Goal: Task Accomplishment & Management: Complete application form

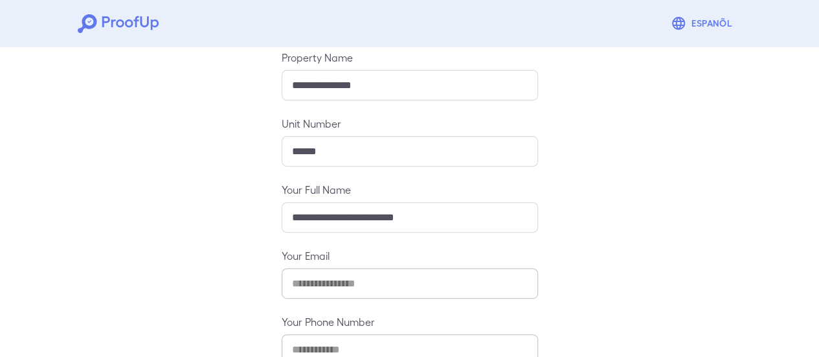
scroll to position [229, 0]
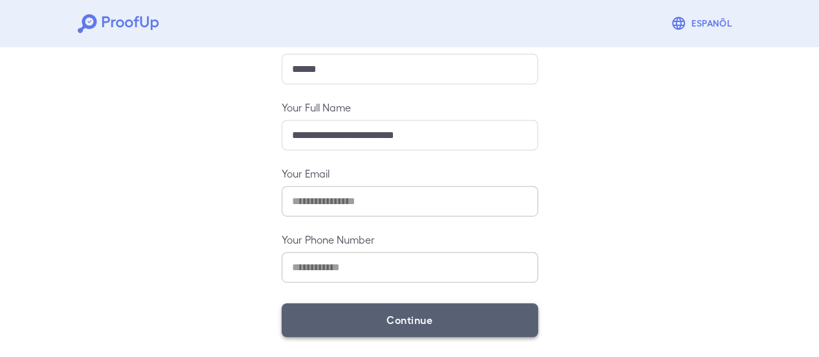
click at [423, 316] on button "Continue" at bounding box center [410, 320] width 257 height 34
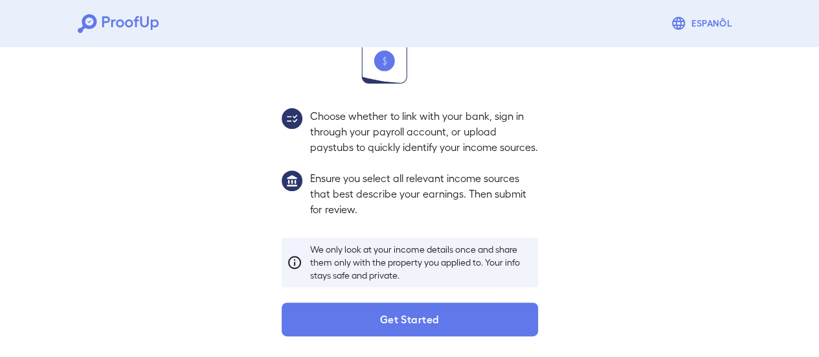
scroll to position [211, 0]
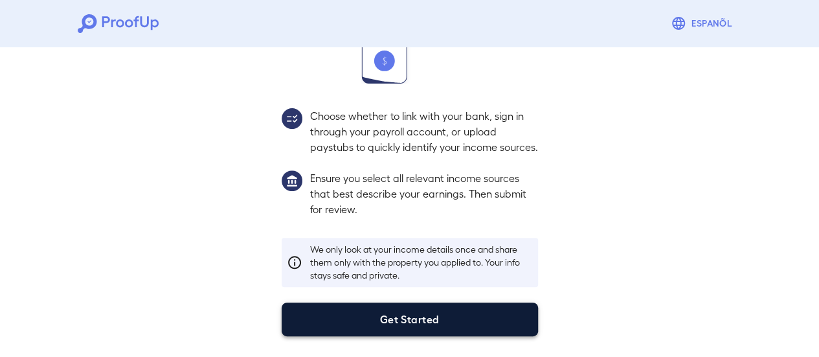
click at [408, 320] on button "Get Started" at bounding box center [410, 320] width 257 height 34
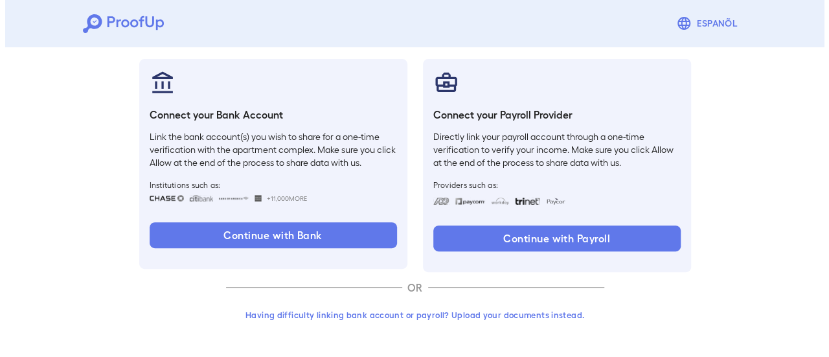
scroll to position [137, 0]
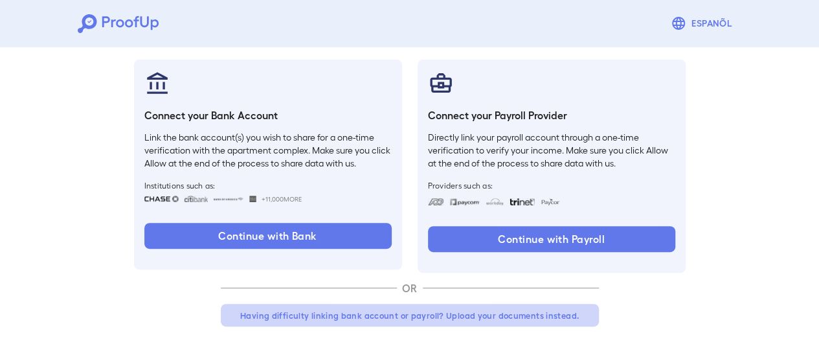
click at [420, 317] on button "Having difficulty linking bank account or payroll? Upload your documents instea…" at bounding box center [410, 315] width 378 height 23
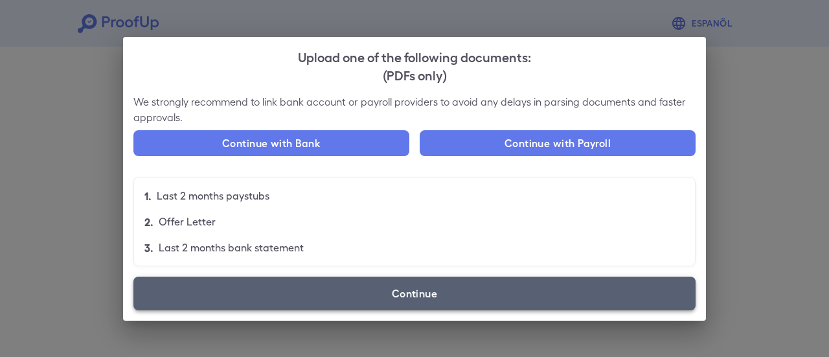
click at [314, 301] on label "Continue" at bounding box center [414, 294] width 562 height 34
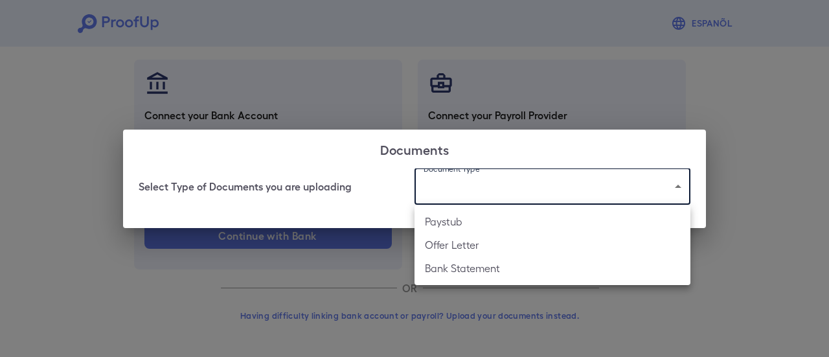
click at [466, 190] on body "Espanõl Go back How Would You Like to Verify Your Income? There are multiple wa…" at bounding box center [414, 110] width 829 height 495
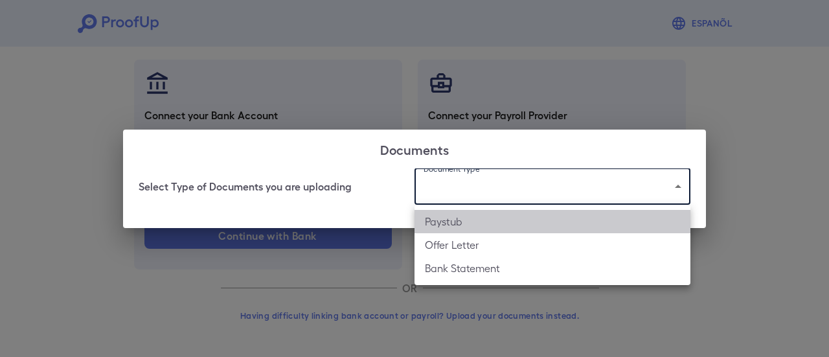
click at [473, 220] on li "Paystub" at bounding box center [553, 221] width 276 height 23
type input "*******"
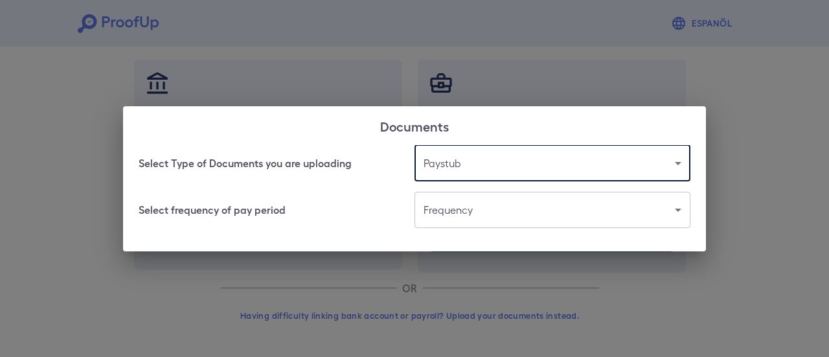
click at [472, 211] on body "Espanõl Go back How Would You Like to Verify Your Income? There are multiple wa…" at bounding box center [414, 110] width 829 height 495
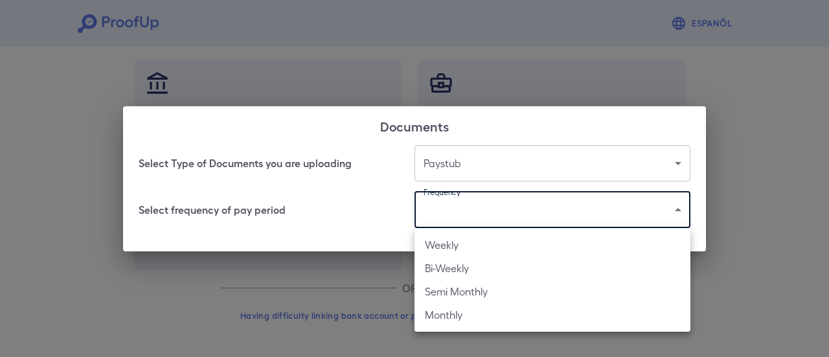
click at [456, 268] on li "Bi-Weekly" at bounding box center [553, 268] width 276 height 23
type input "*********"
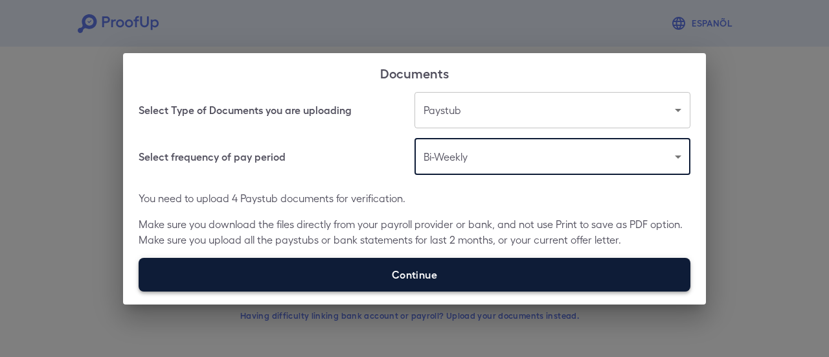
click at [441, 269] on label "Continue" at bounding box center [415, 275] width 552 height 34
click at [139, 291] on input "Continue" at bounding box center [139, 291] width 1 height 1
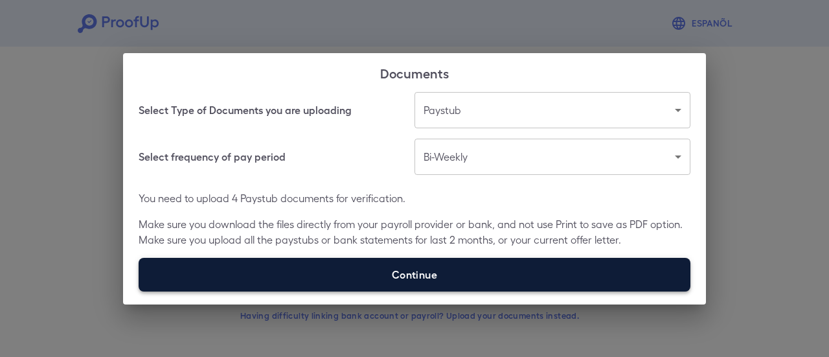
type input "**********"
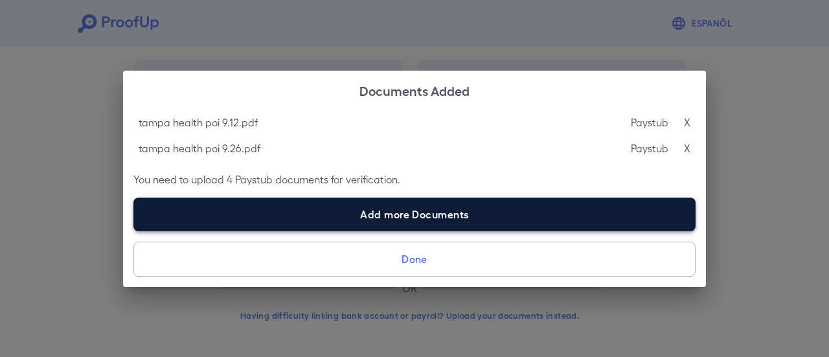
click at [422, 213] on label "Add more Documents" at bounding box center [414, 215] width 562 height 34
click at [134, 231] on input "Add more Documents" at bounding box center [133, 231] width 1 height 1
type input "**********"
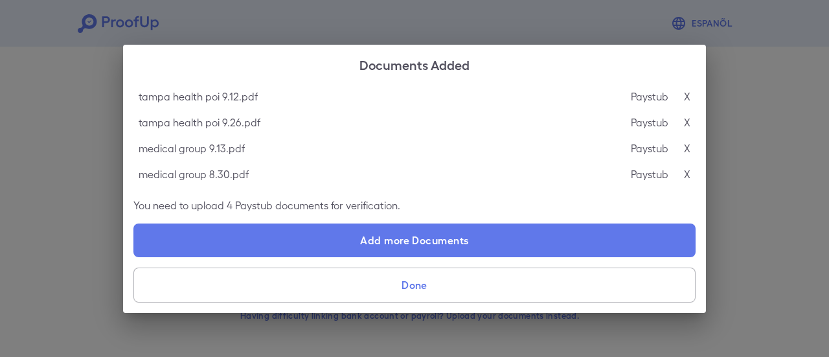
click at [432, 297] on button "Done" at bounding box center [414, 285] width 562 height 35
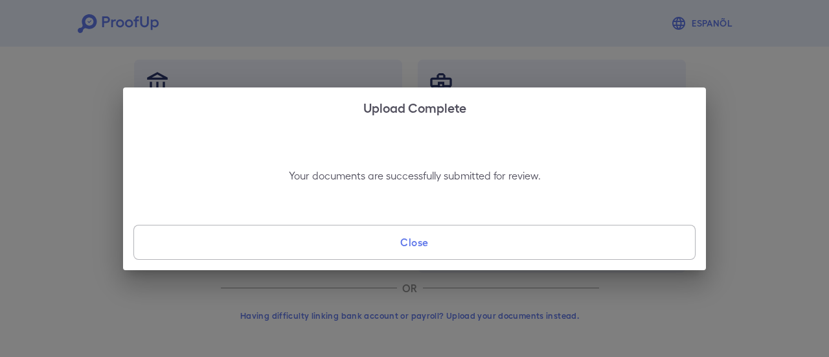
click at [448, 249] on button "Close" at bounding box center [414, 242] width 562 height 35
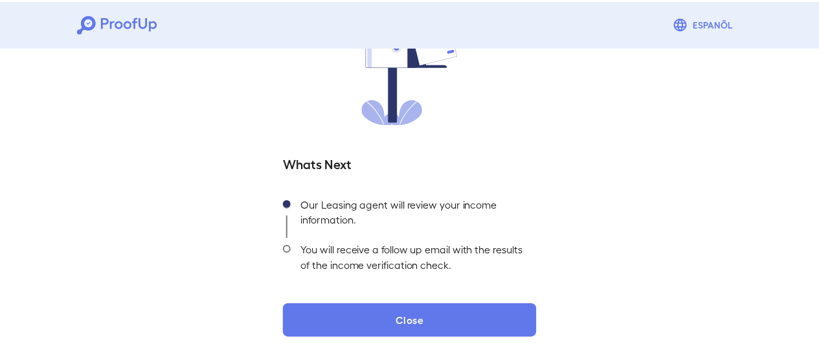
scroll to position [41, 0]
